Goal: Navigation & Orientation: Find specific page/section

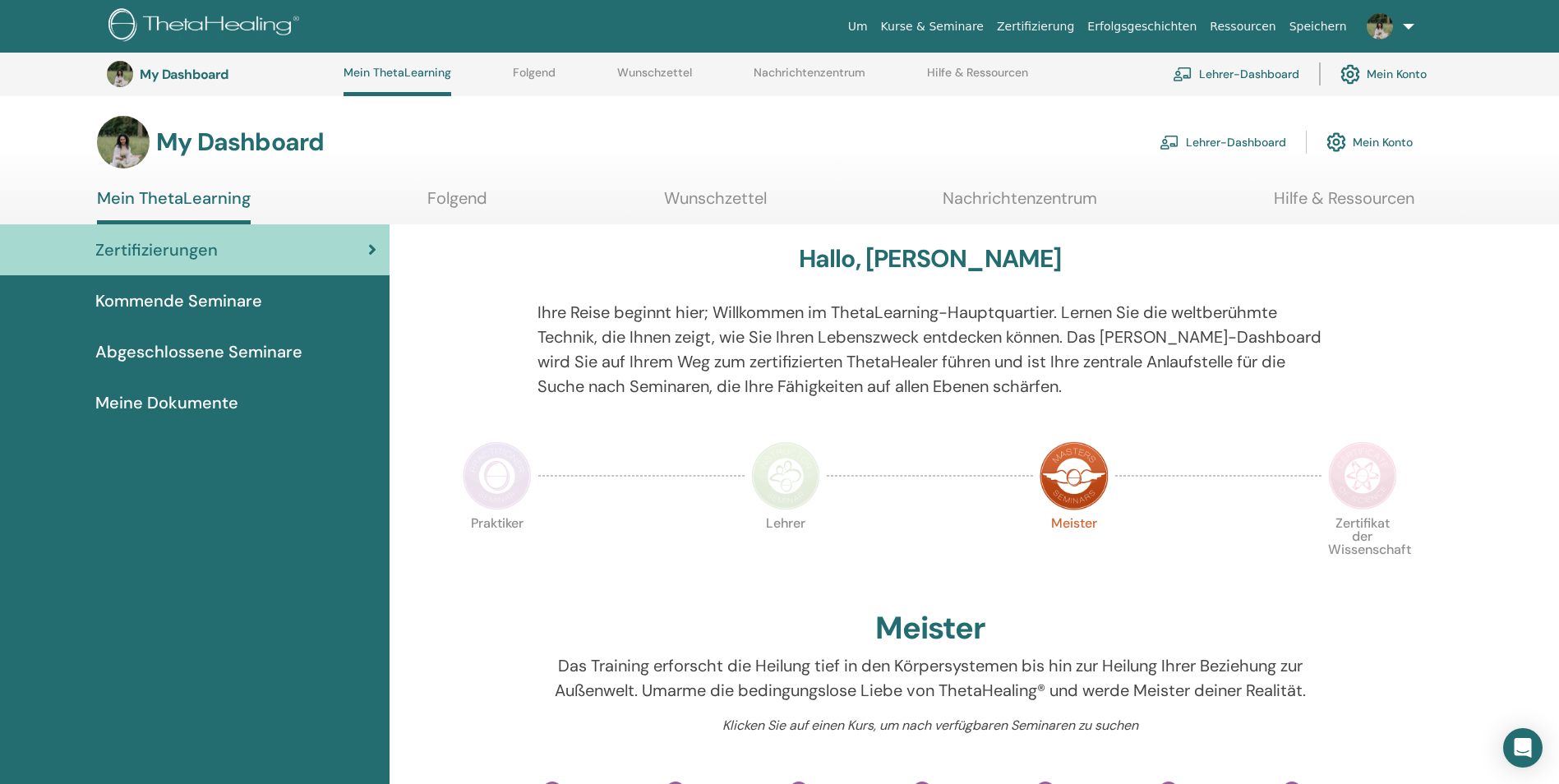
scroll to position [454, 0]
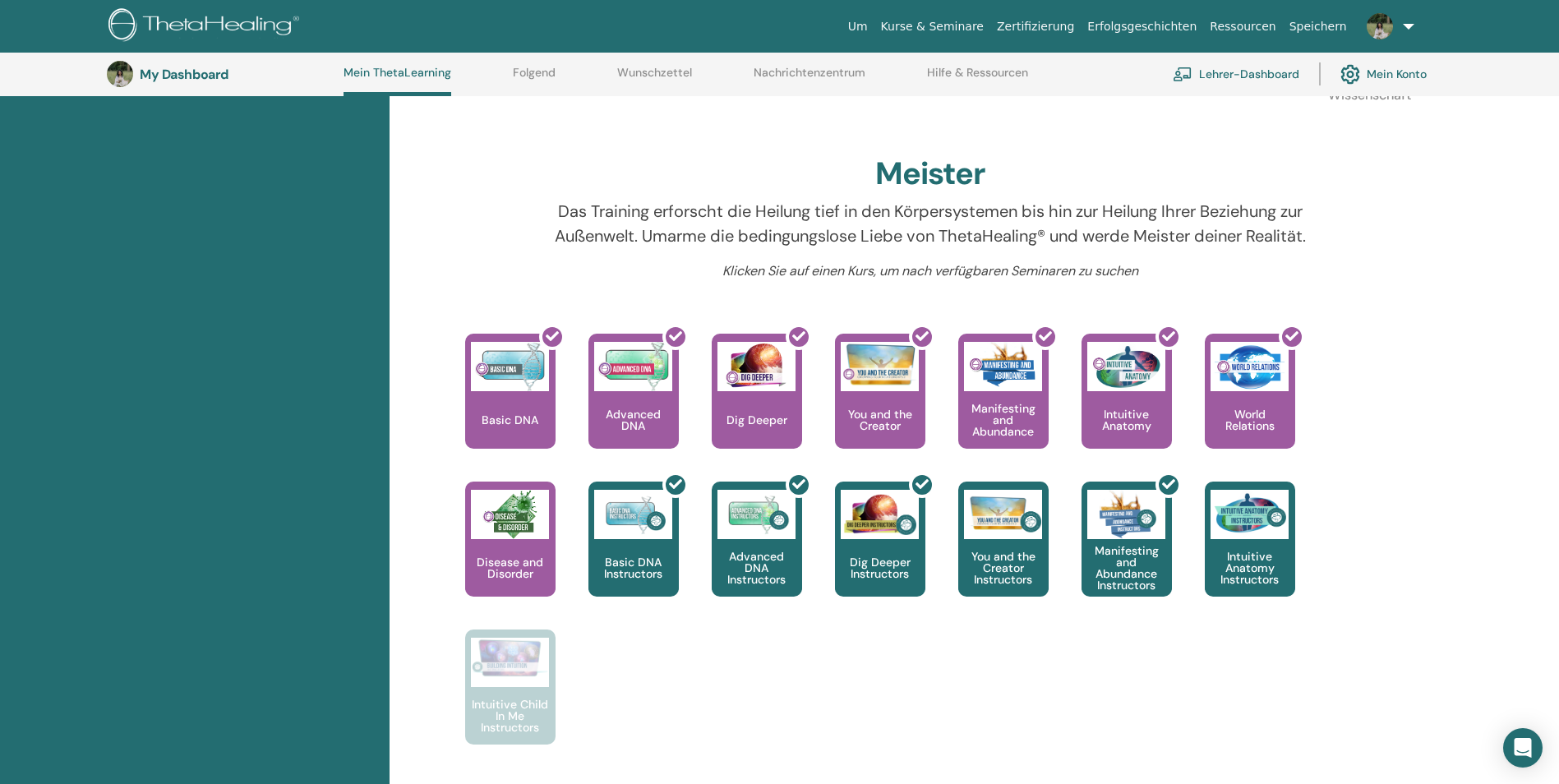
click at [1236, 75] on link "Lehrer-Dashboard" at bounding box center [1236, 74] width 126 height 36
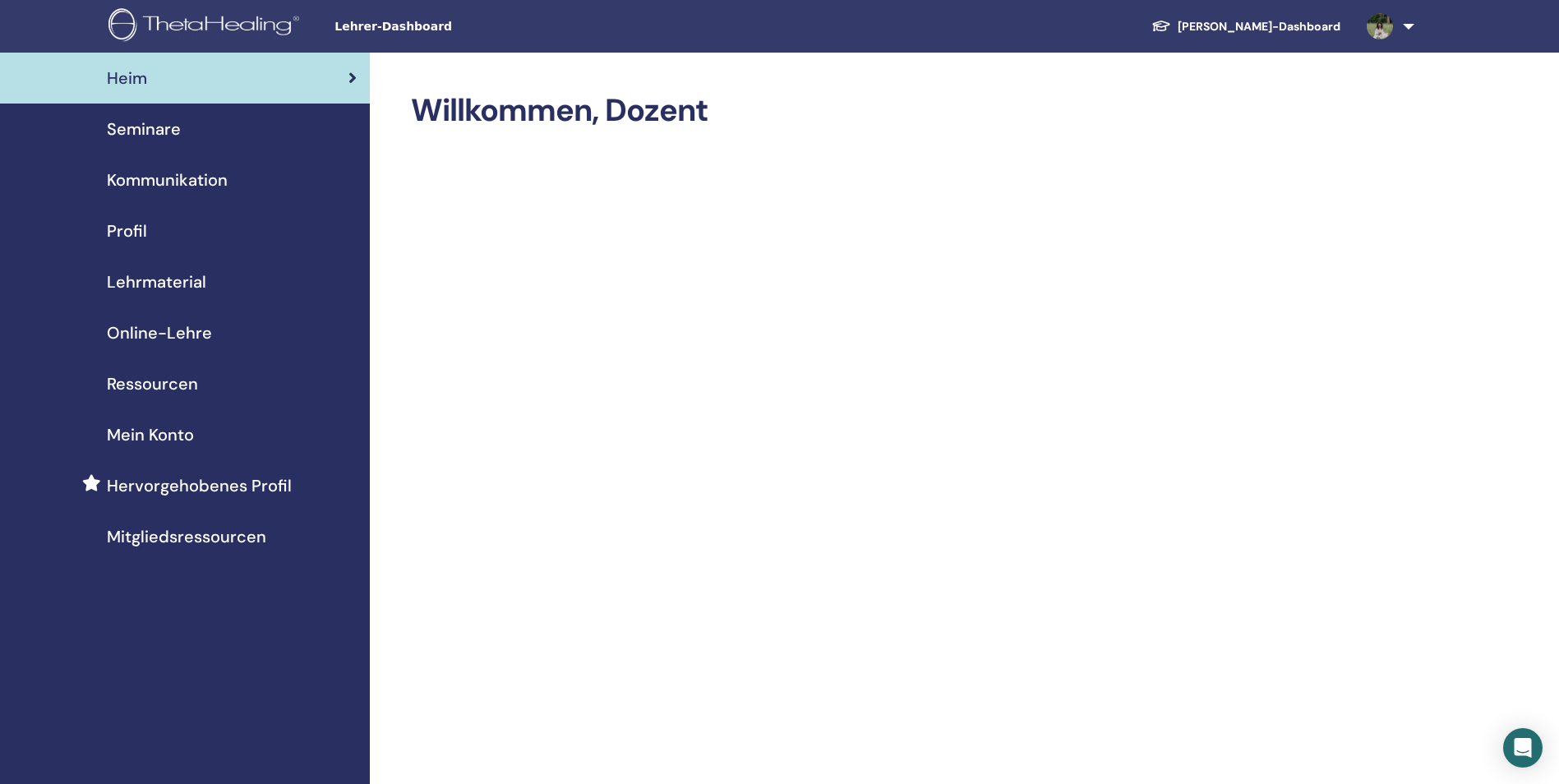
click at [185, 132] on div "Seminare" at bounding box center [184, 128] width 343 height 25
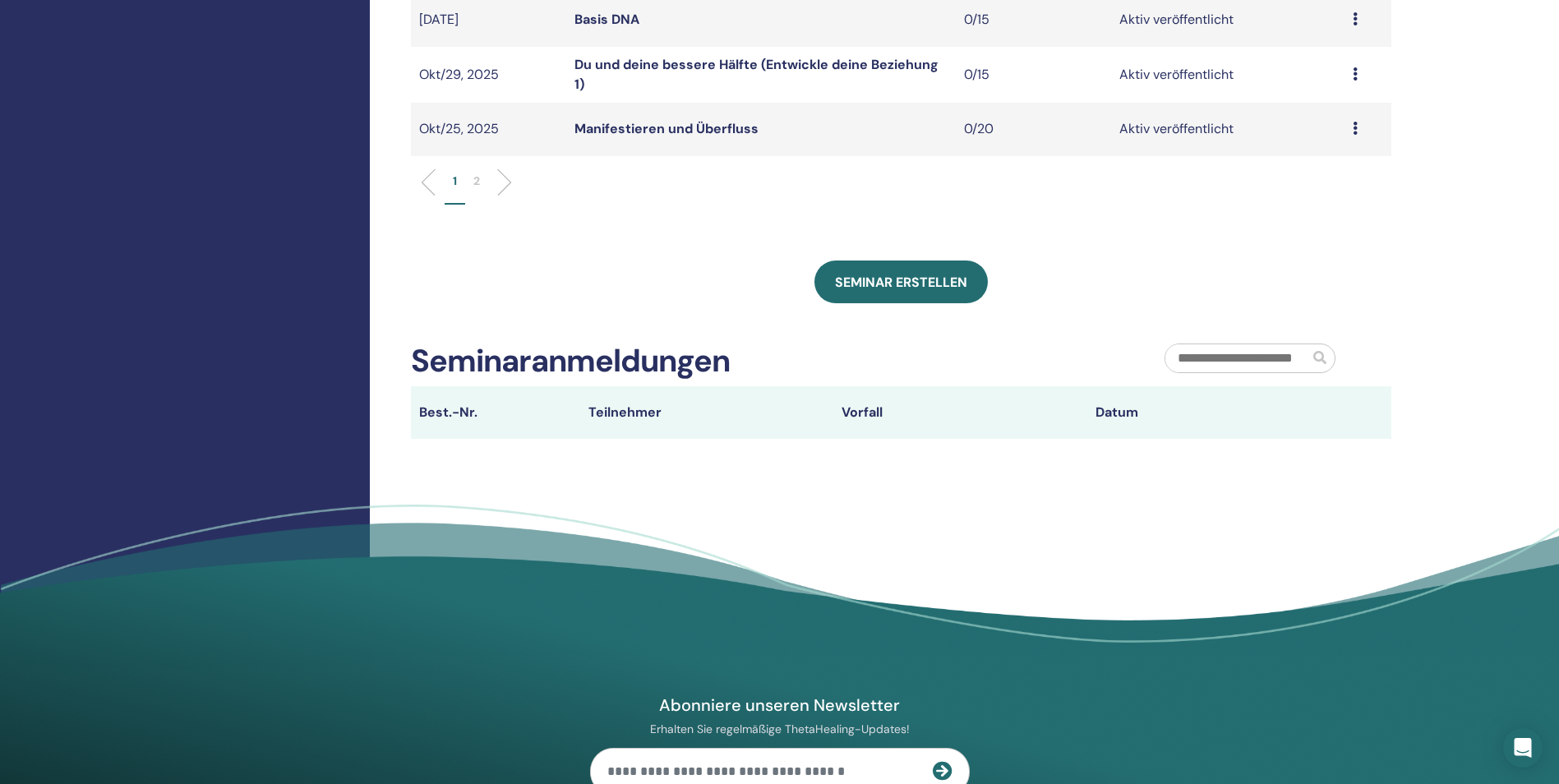
scroll to position [949, 0]
